Goal: Information Seeking & Learning: Learn about a topic

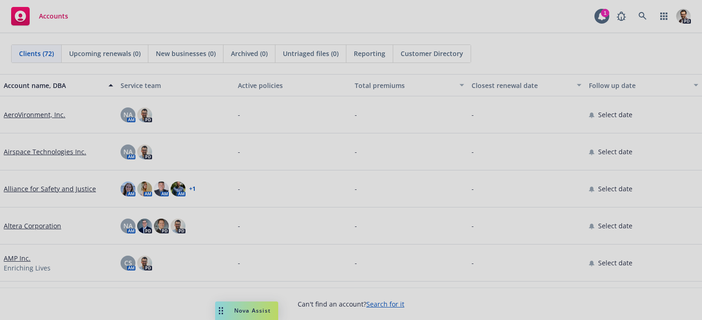
click at [603, 14] on div at bounding box center [351, 160] width 702 height 320
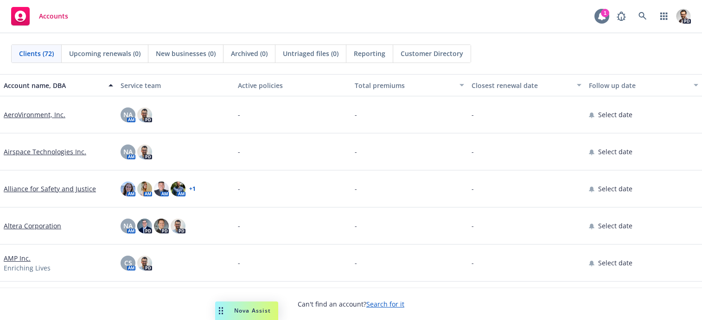
click at [603, 14] on div "1" at bounding box center [605, 13] width 8 height 8
click at [604, 15] on icon at bounding box center [601, 16] width 9 height 9
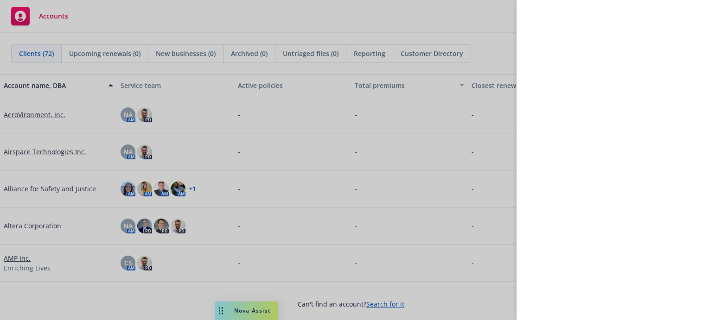
drag, startPoint x: 325, startPoint y: 31, endPoint x: 457, endPoint y: 24, distance: 131.8
click at [328, 30] on div at bounding box center [351, 160] width 702 height 320
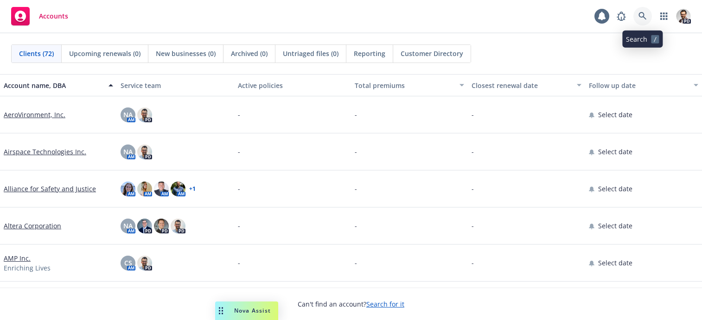
click at [638, 14] on icon at bounding box center [642, 16] width 8 height 8
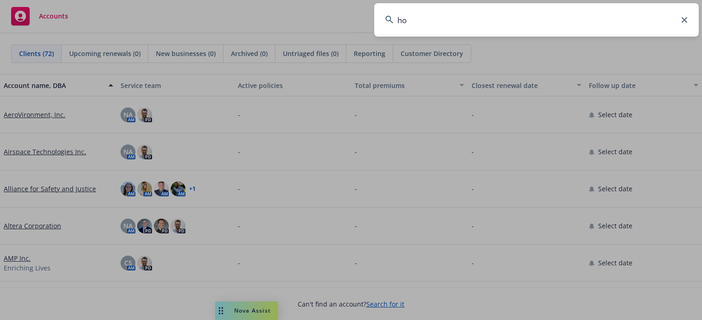
type input "h"
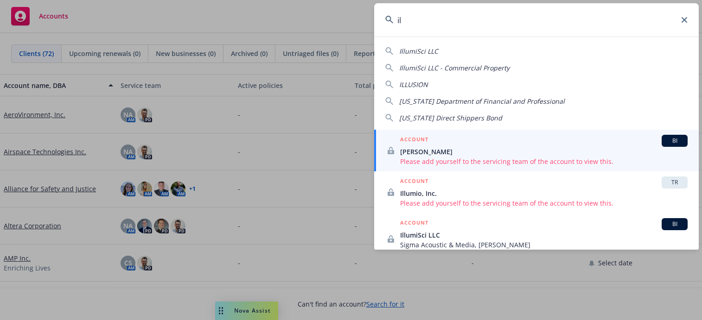
type input "i"
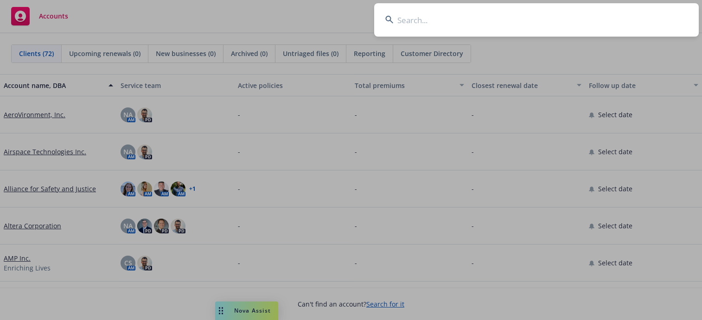
type input "s"
type input "a"
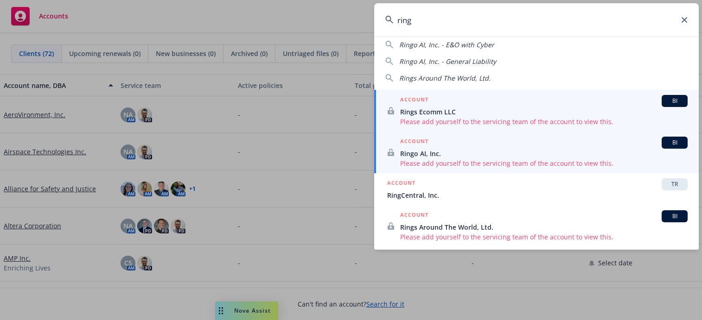
scroll to position [49, 0]
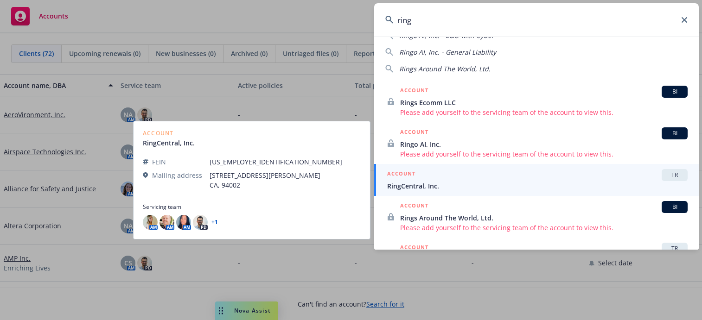
type input "ring"
click at [473, 177] on div "ACCOUNT TR" at bounding box center [537, 175] width 300 height 12
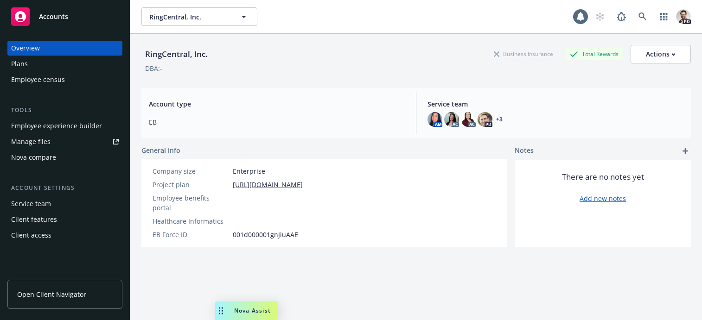
click at [78, 129] on div "Employee experience builder" at bounding box center [56, 126] width 91 height 15
click at [156, 16] on span "RingCentral, Inc." at bounding box center [189, 17] width 80 height 10
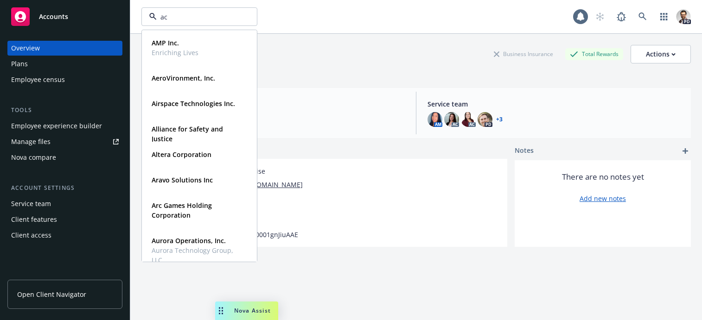
type input "ach"
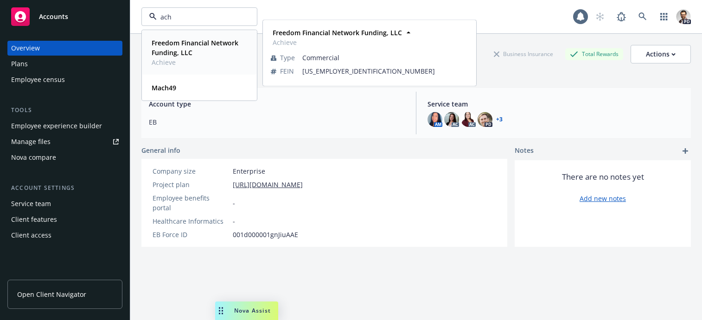
click at [170, 49] on strong "Freedom Financial Network Funding, LLC" at bounding box center [195, 47] width 87 height 19
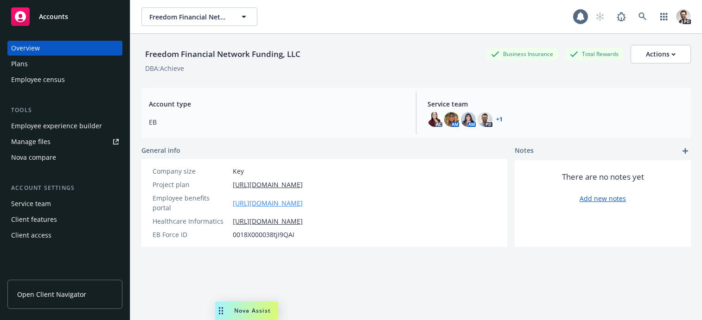
click at [303, 199] on link "[URL][DOMAIN_NAME]" at bounding box center [268, 203] width 70 height 10
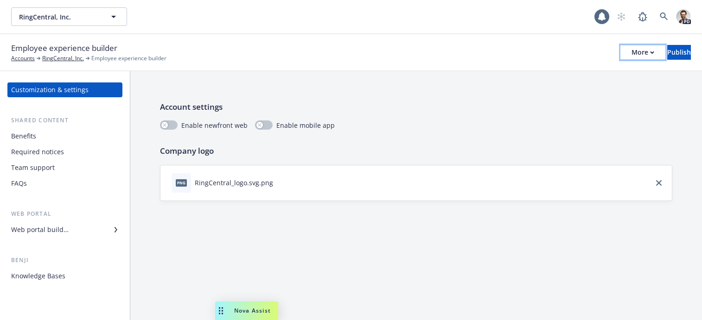
click at [631, 56] on div "More" at bounding box center [642, 52] width 23 height 14
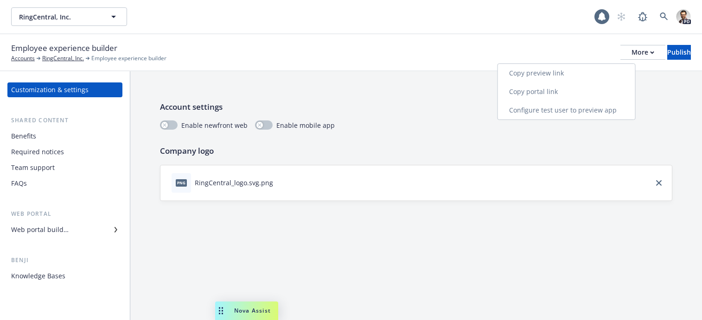
click at [549, 74] on link "Copy preview link" at bounding box center [566, 73] width 137 height 19
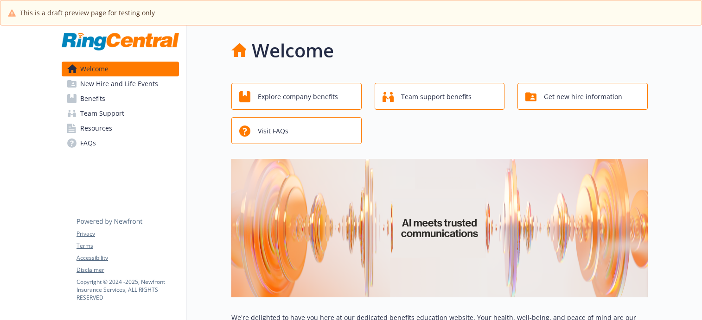
click at [121, 99] on link "Benefits" at bounding box center [120, 98] width 117 height 15
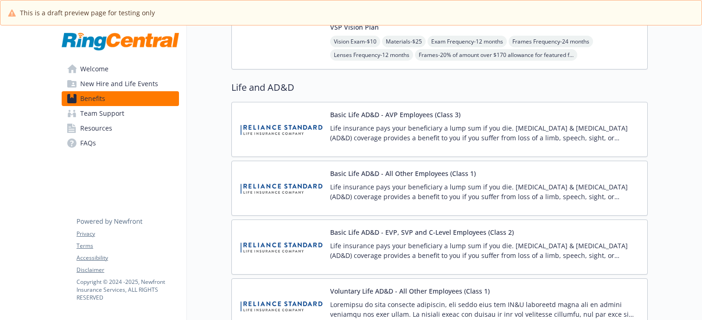
scroll to position [702, 0]
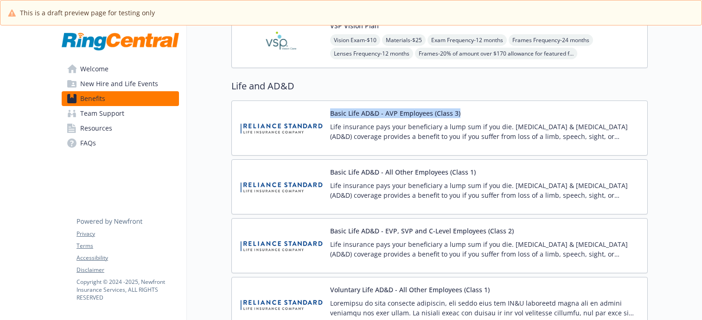
drag, startPoint x: 455, startPoint y: 112, endPoint x: 315, endPoint y: 112, distance: 140.0
click at [314, 112] on div "Basic Life AD&D - AVP Employees (Class 3) Life insurance pays your beneficiary …" at bounding box center [439, 127] width 400 height 39
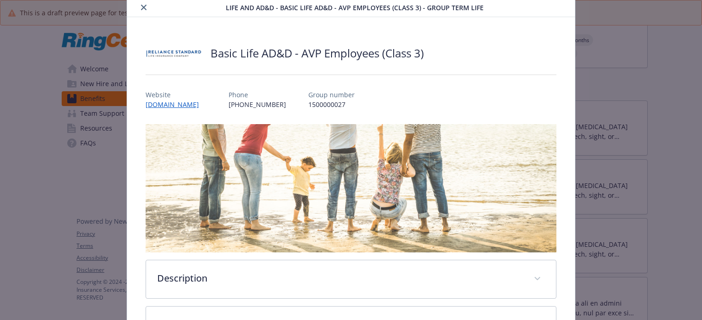
scroll to position [32, 0]
drag, startPoint x: 143, startPoint y: 6, endPoint x: 168, endPoint y: 12, distance: 25.4
click at [144, 6] on icon "close" at bounding box center [144, 7] width 6 height 6
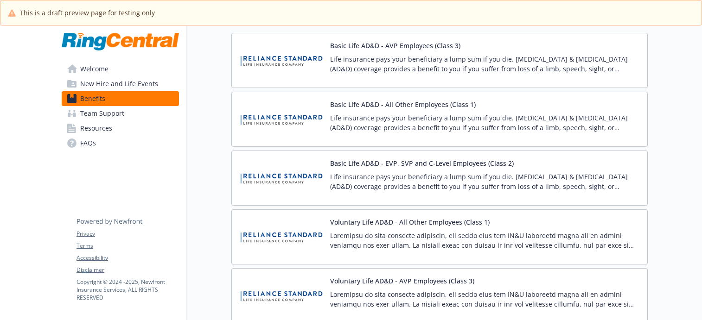
scroll to position [771, 0]
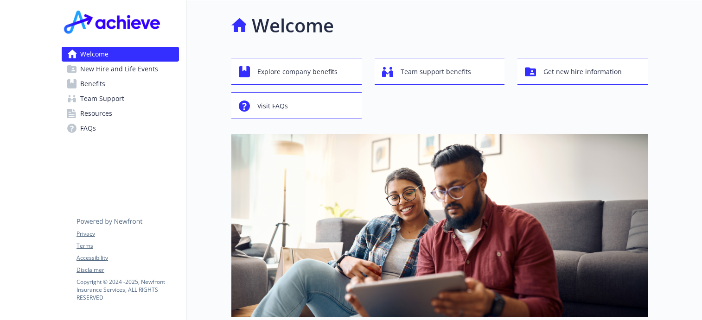
click at [99, 86] on span "Benefits" at bounding box center [92, 83] width 25 height 15
